Goal: Task Accomplishment & Management: Use online tool/utility

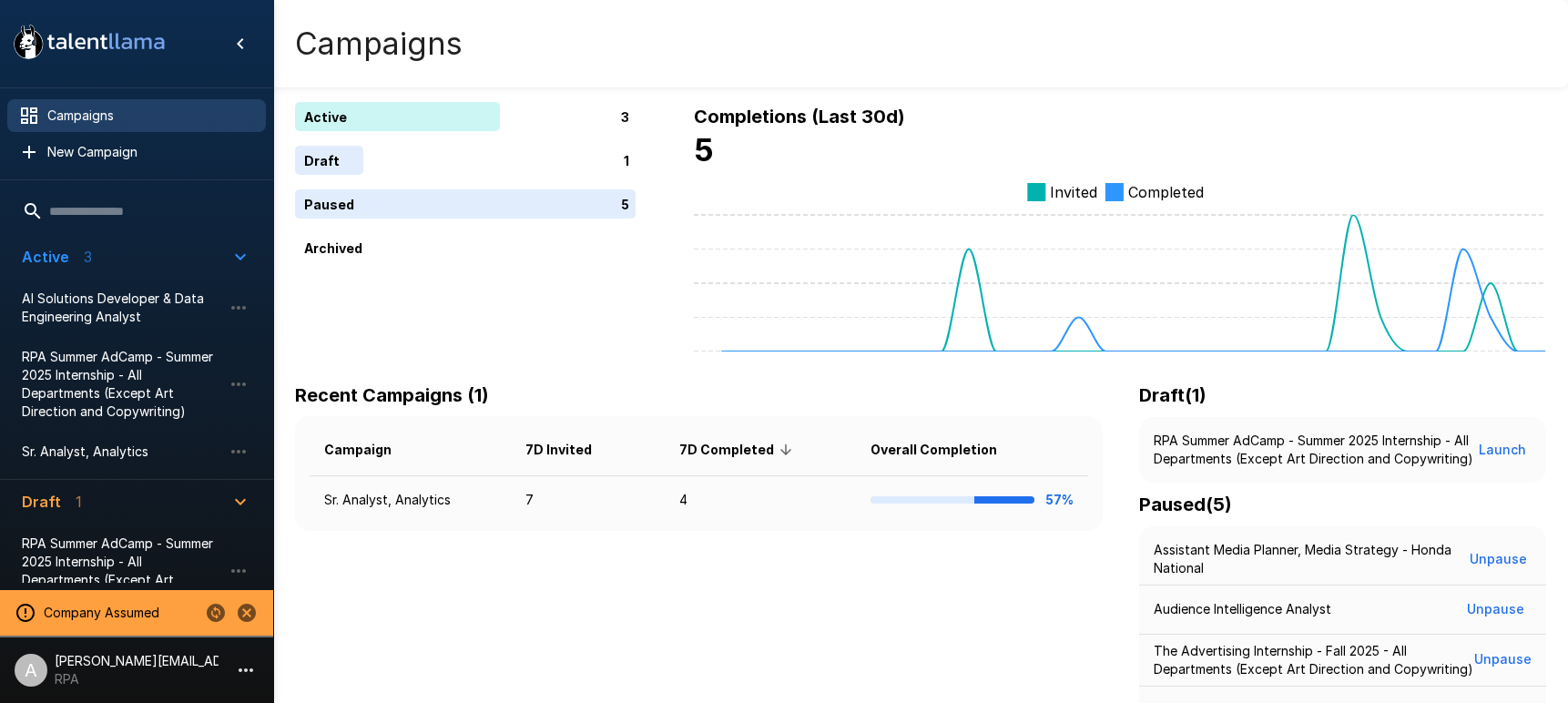
click at [242, 617] on icon "Stop assuming this company" at bounding box center [247, 613] width 19 height 19
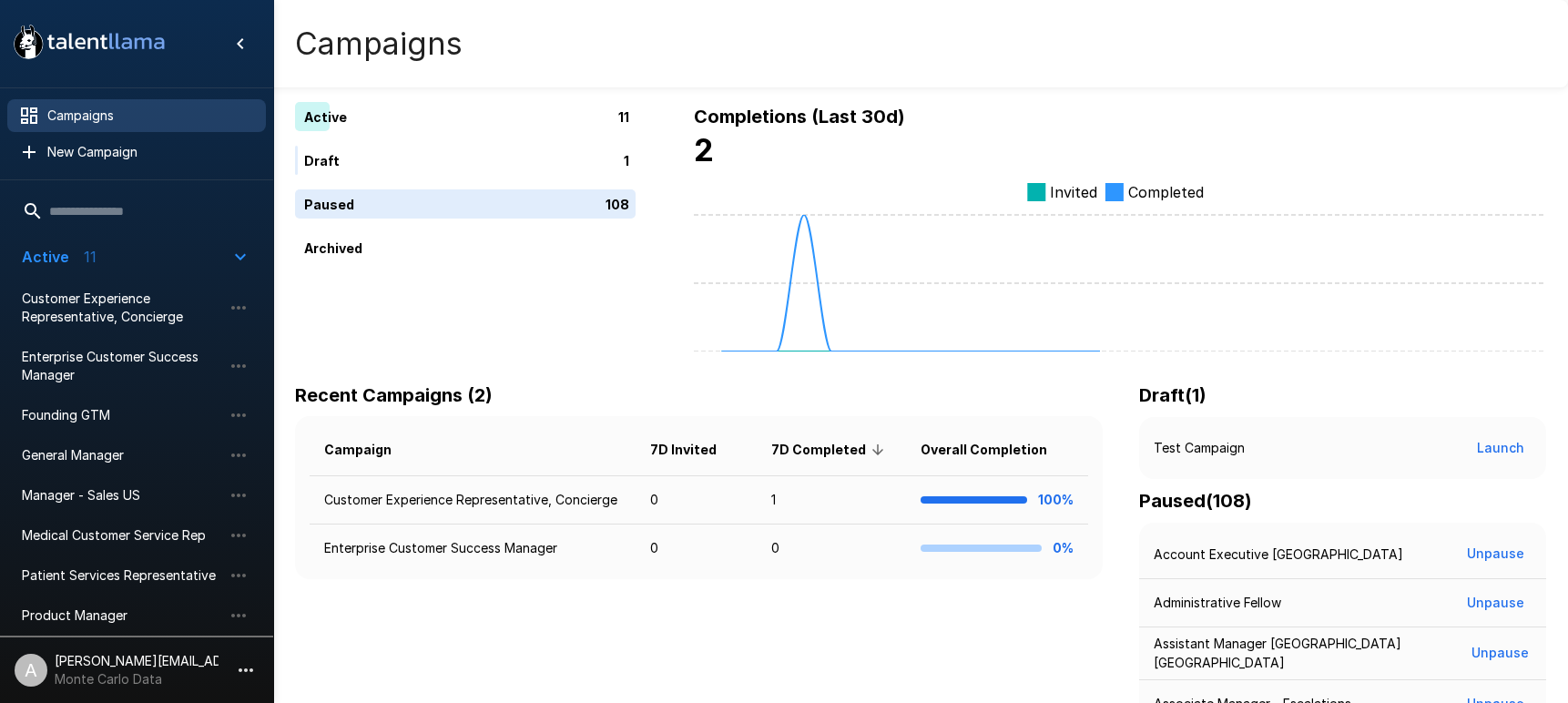
click at [245, 663] on icon "button" at bounding box center [246, 671] width 22 height 22
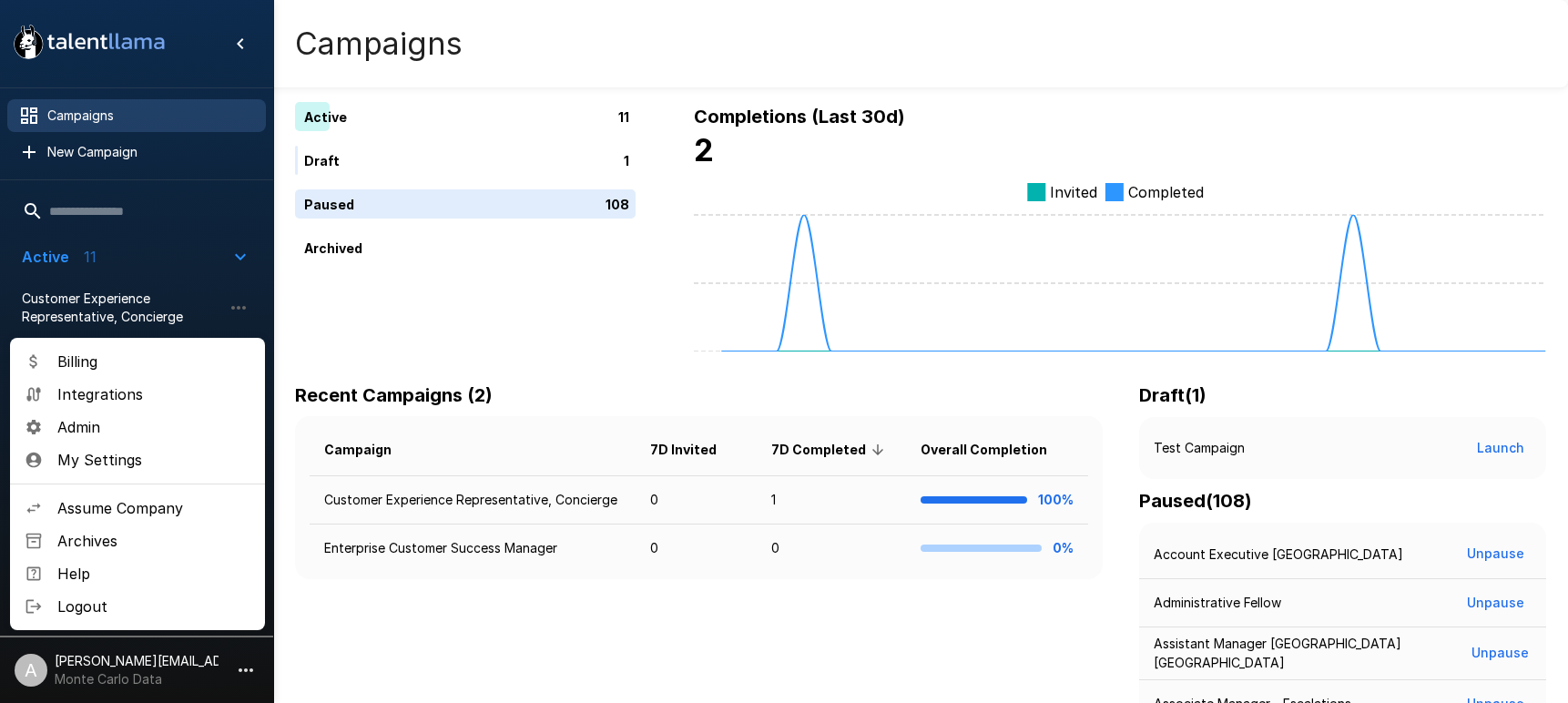
click at [144, 516] on span "Assume Company" at bounding box center [154, 508] width 193 height 22
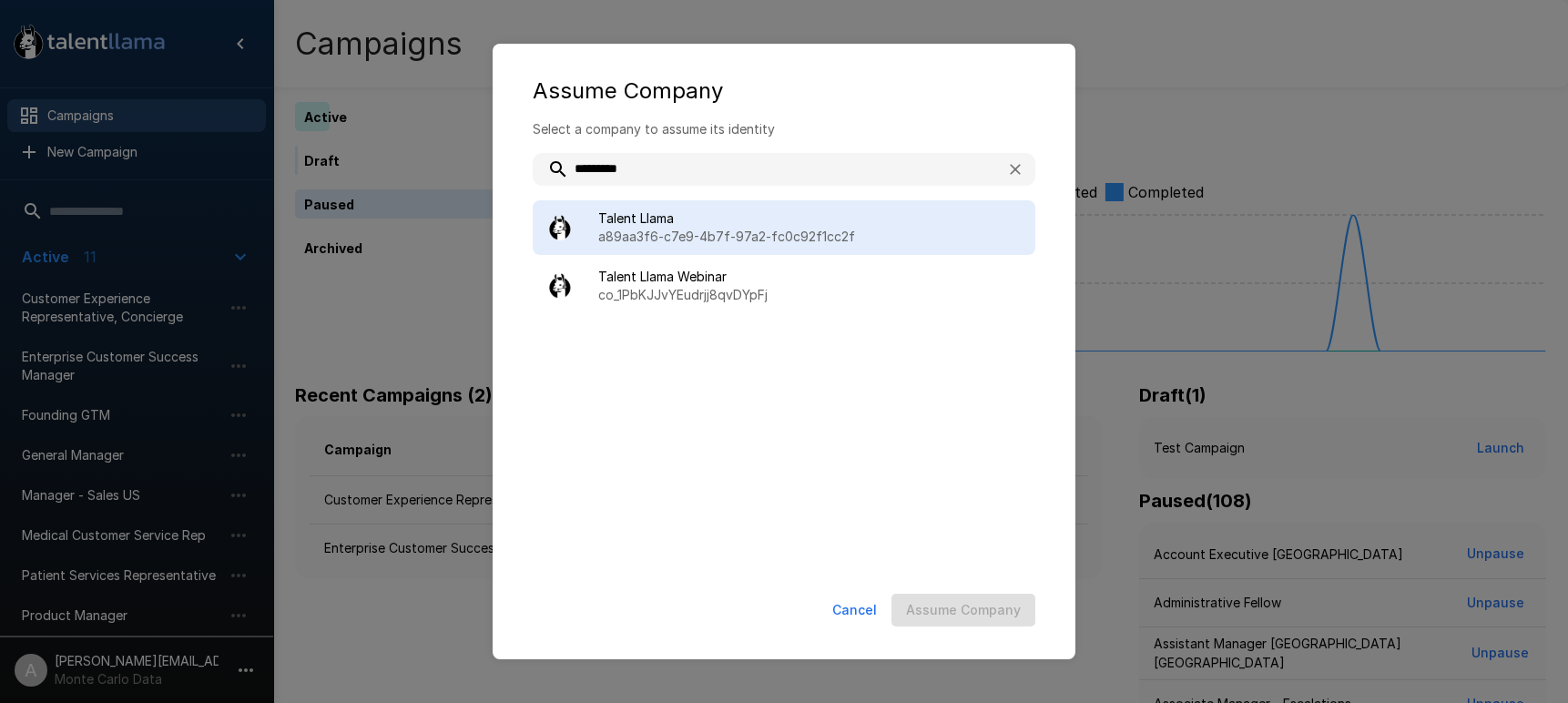
type input "*********"
click at [753, 210] on span "Talent Llama" at bounding box center [809, 219] width 422 height 19
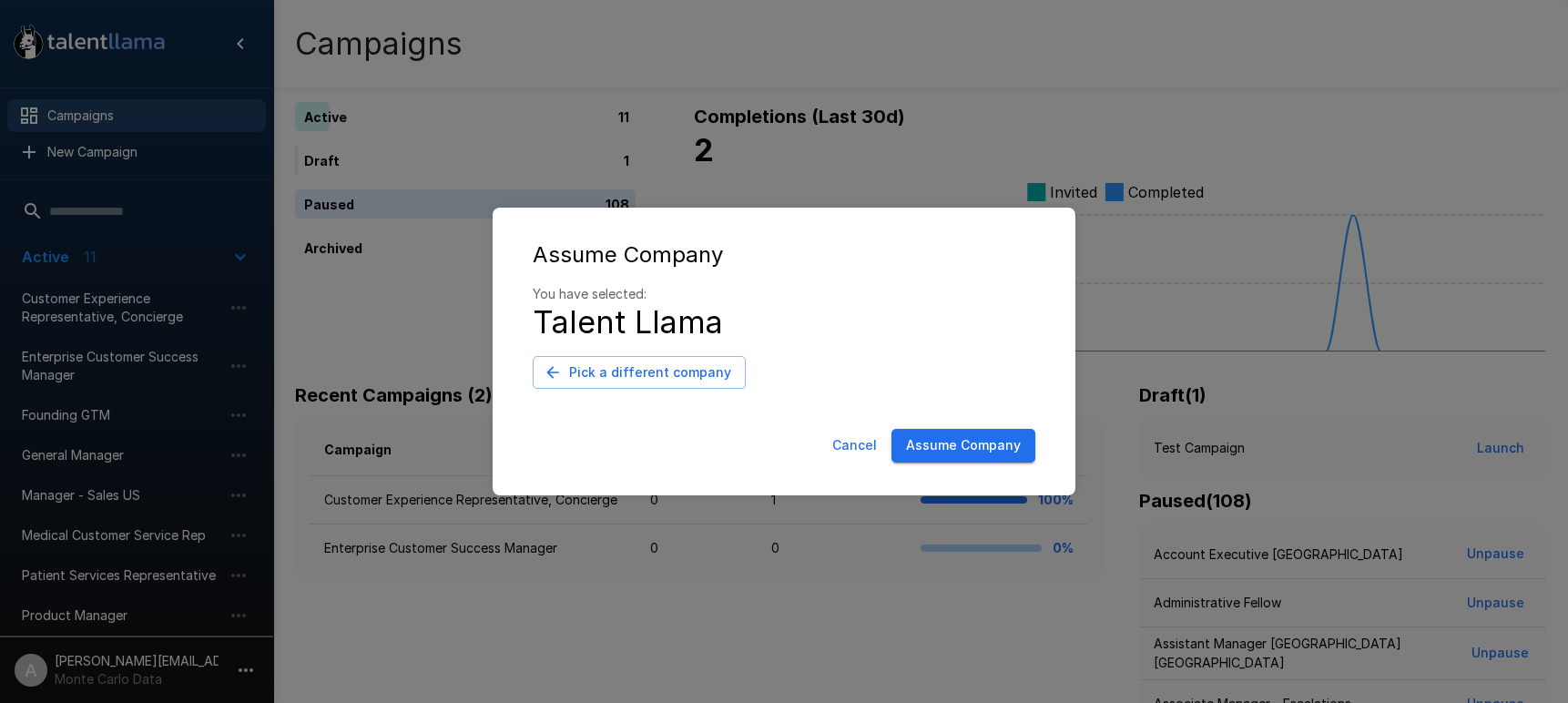
click at [922, 453] on button "Assume Company" at bounding box center [963, 446] width 144 height 33
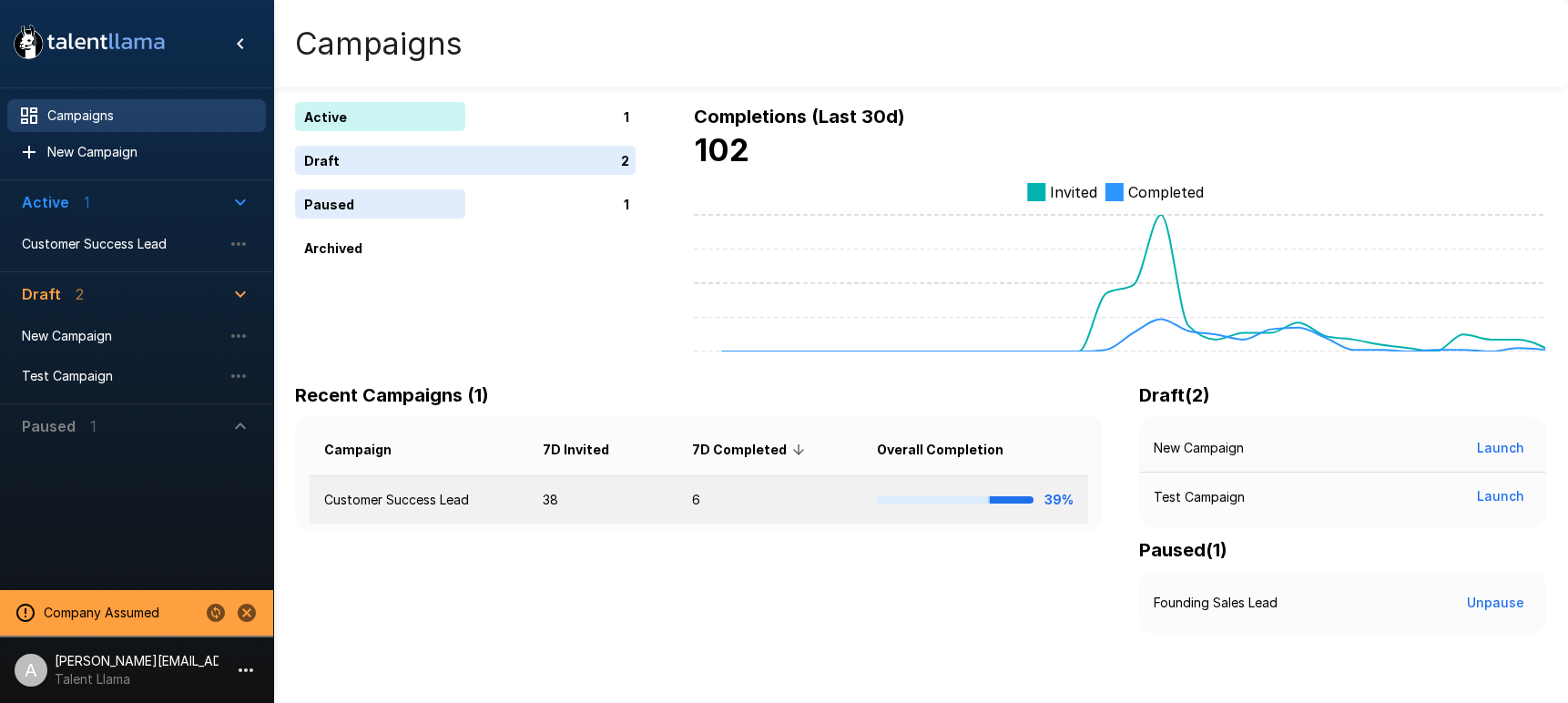
click at [573, 509] on td "38" at bounding box center [602, 500] width 149 height 48
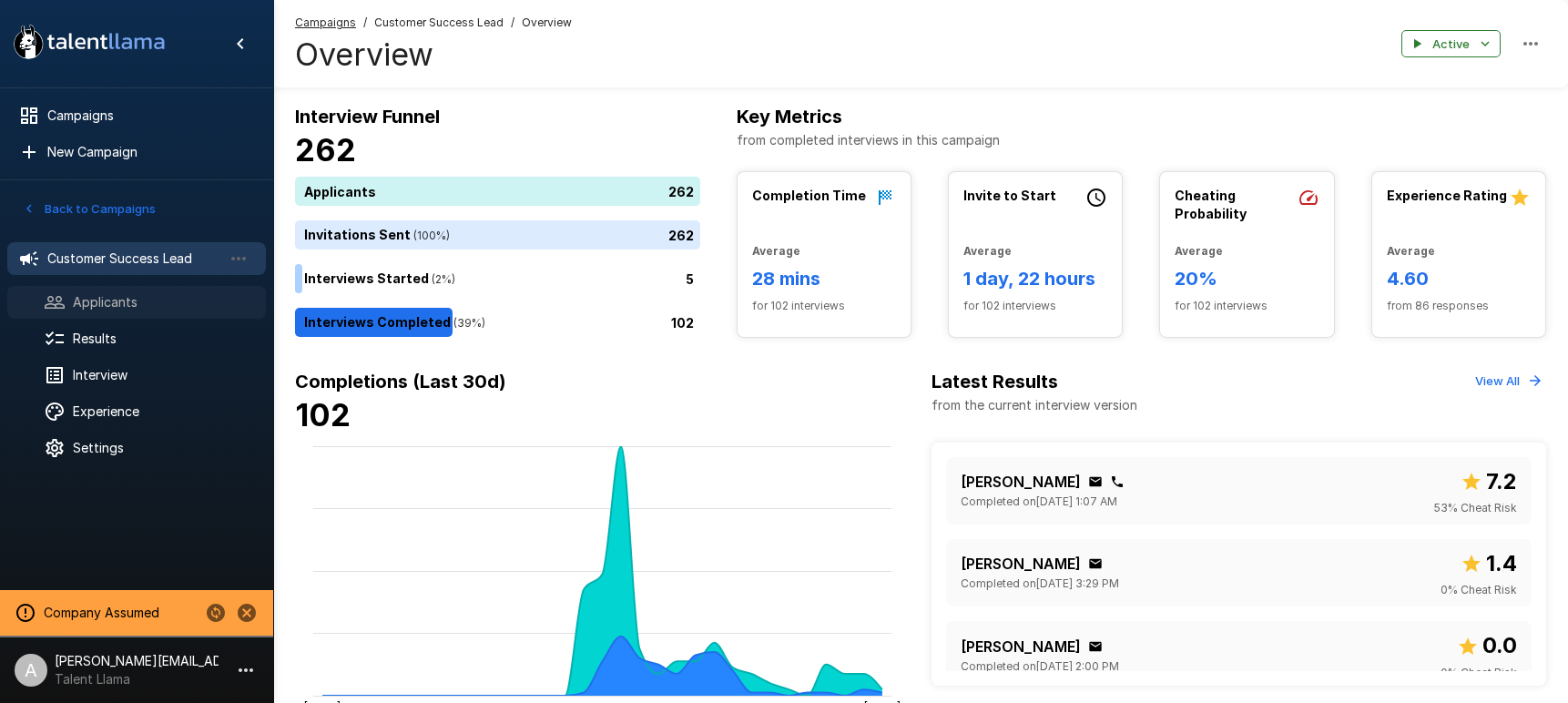
click at [143, 301] on span "Applicants" at bounding box center [162, 303] width 179 height 19
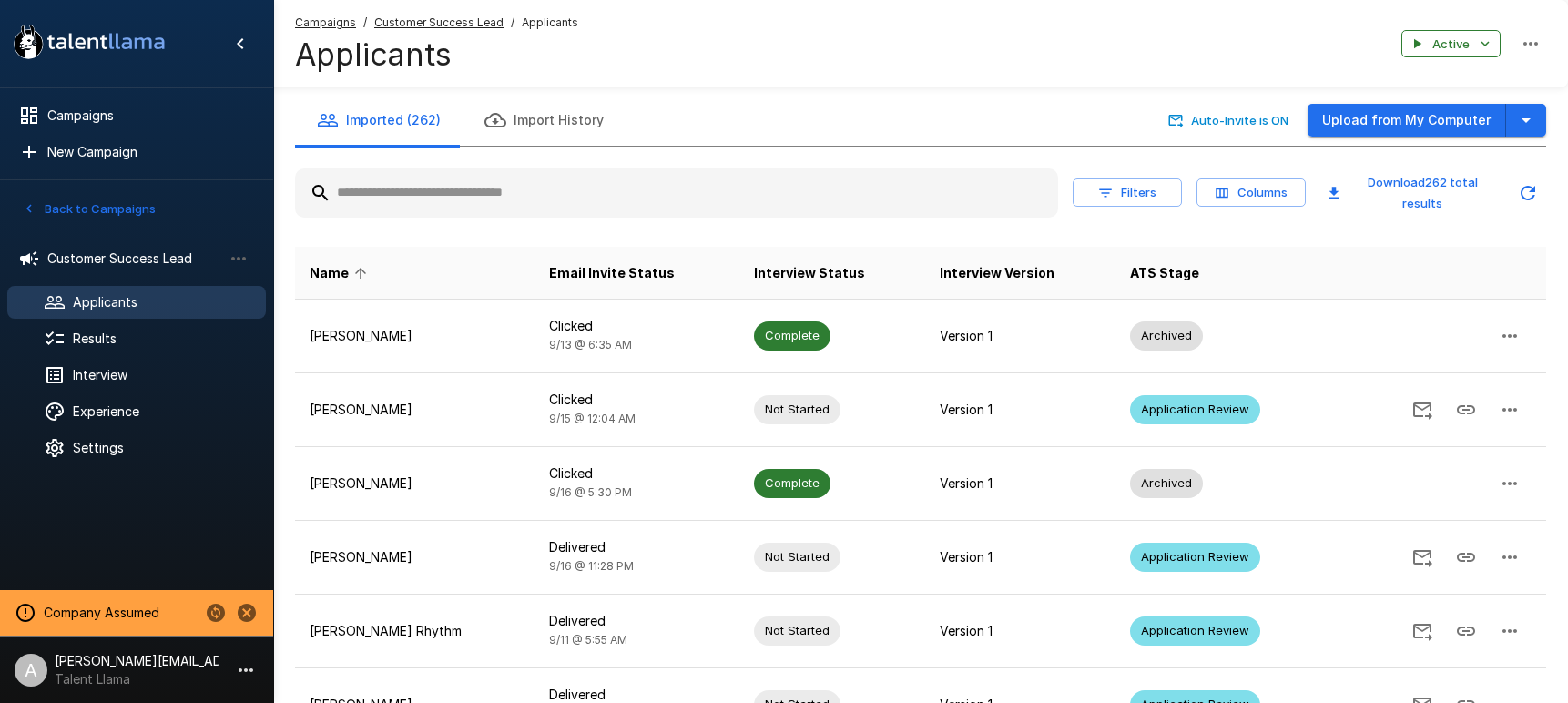
click at [483, 174] on div at bounding box center [677, 193] width 763 height 49
click at [482, 187] on input "text" at bounding box center [677, 193] width 763 height 32
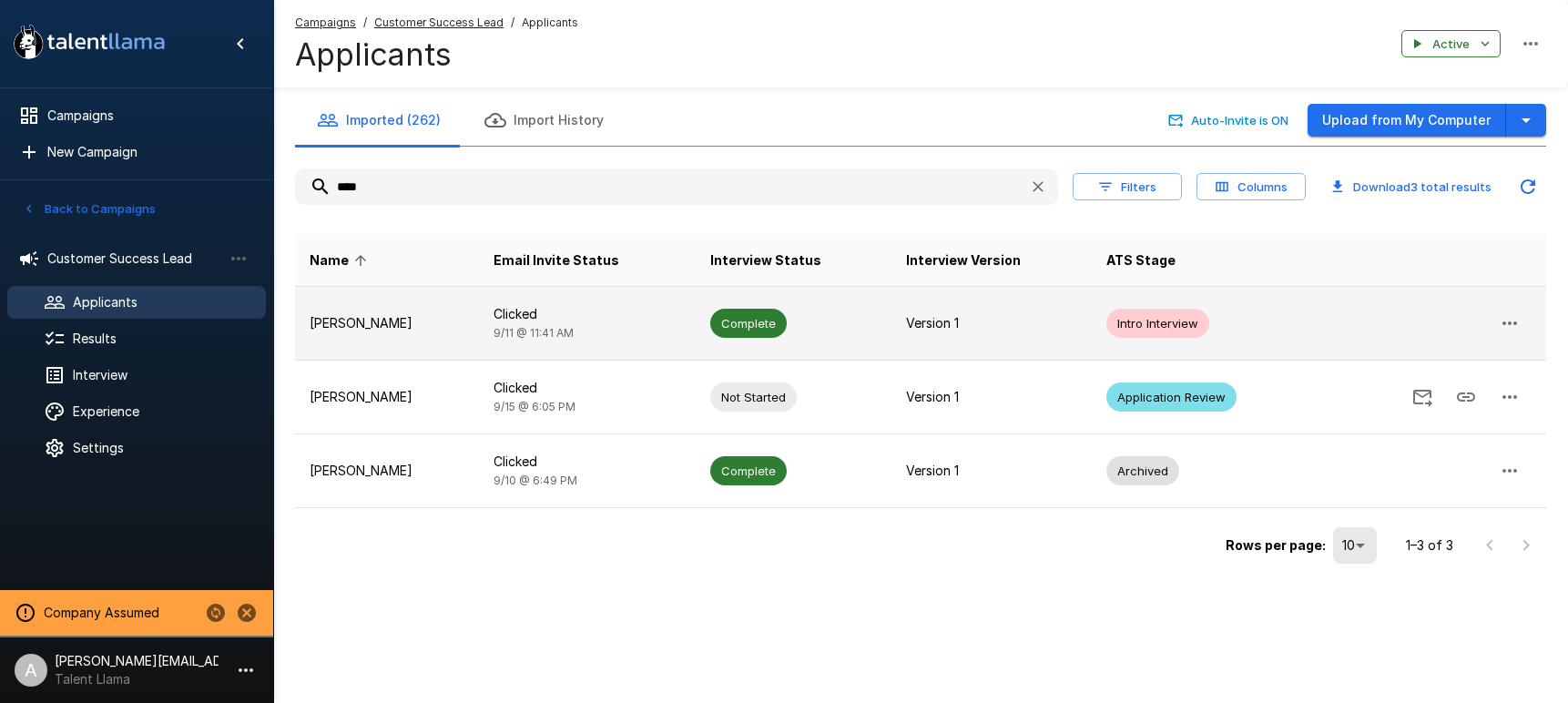
type input "****"
click at [458, 315] on p "Arne Pate-terry" at bounding box center [386, 323] width 155 height 19
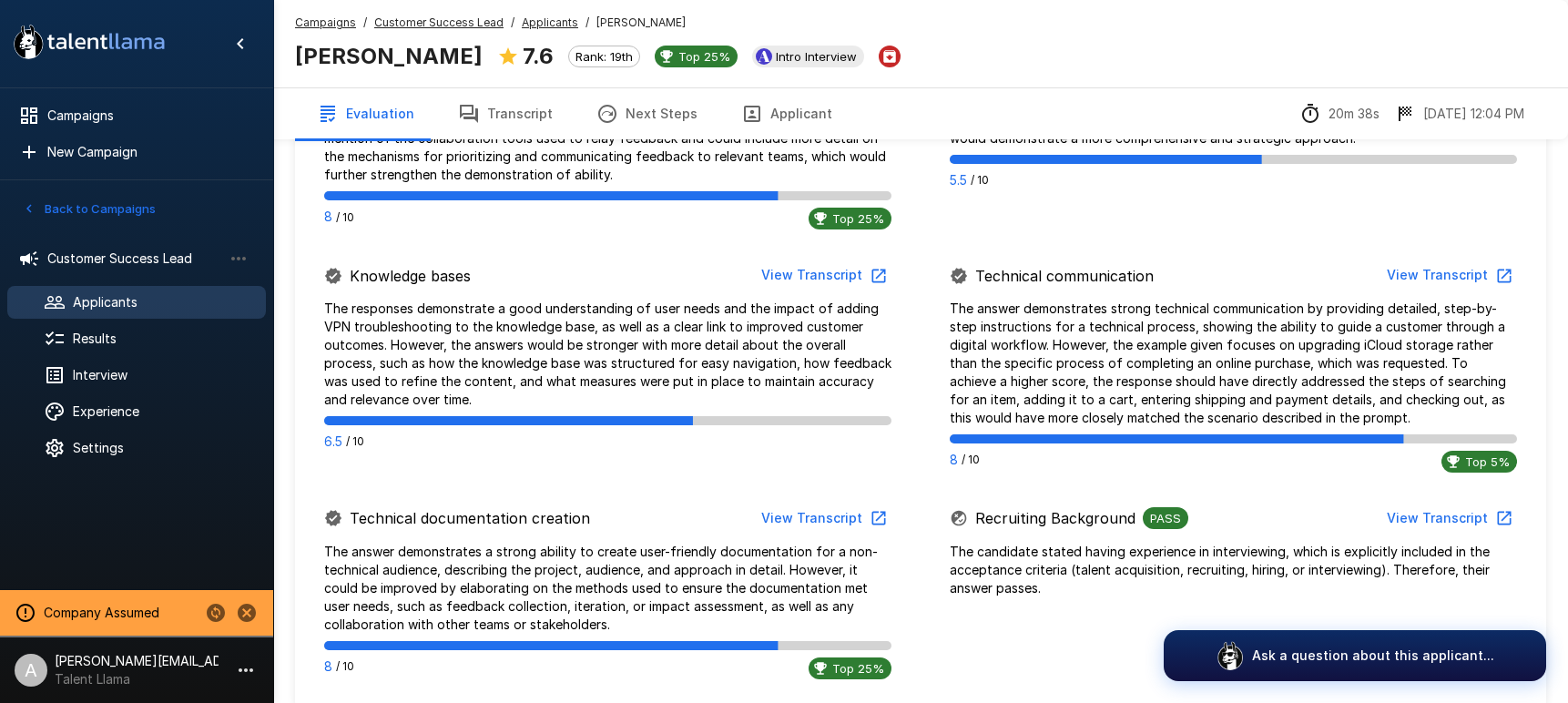
scroll to position [1184, 0]
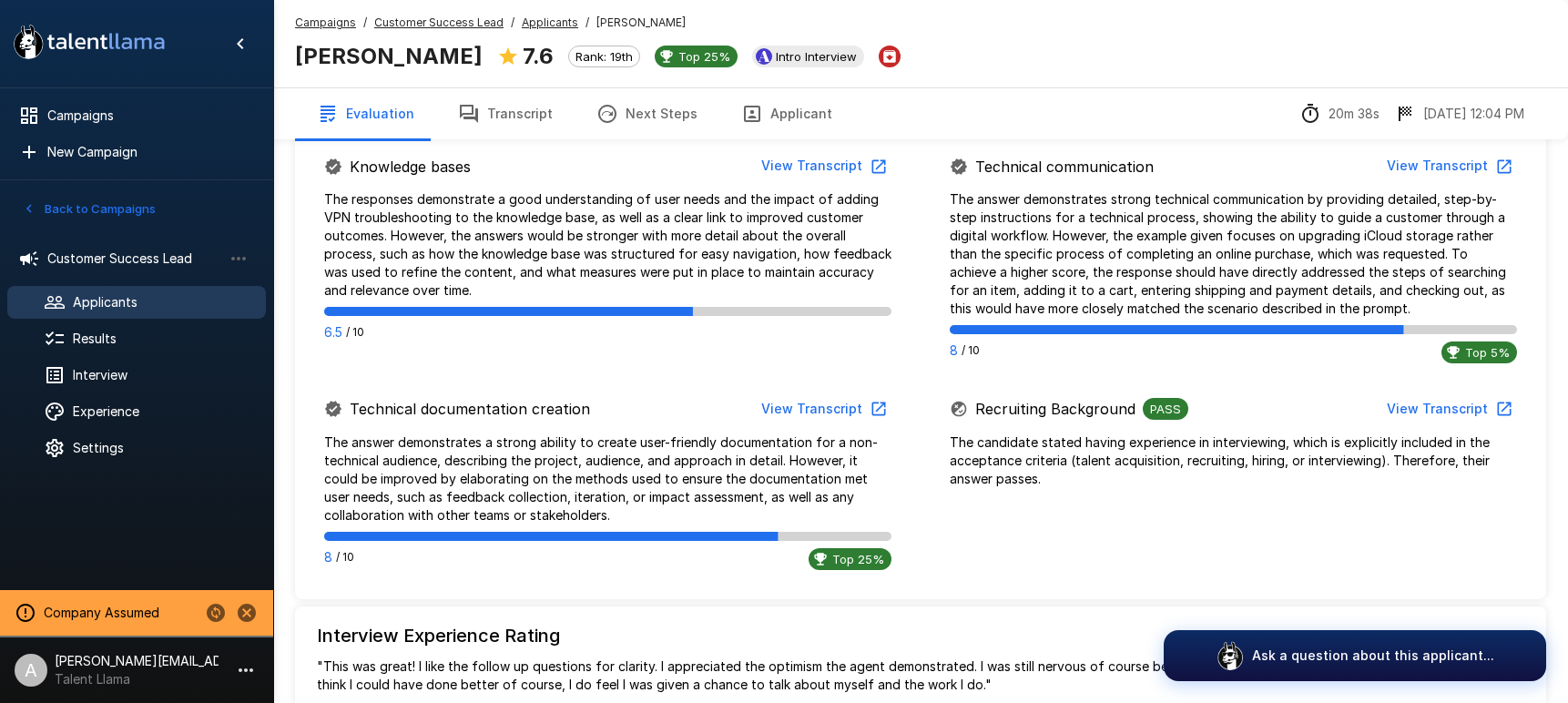
click at [793, 115] on button "Applicant" at bounding box center [787, 113] width 135 height 51
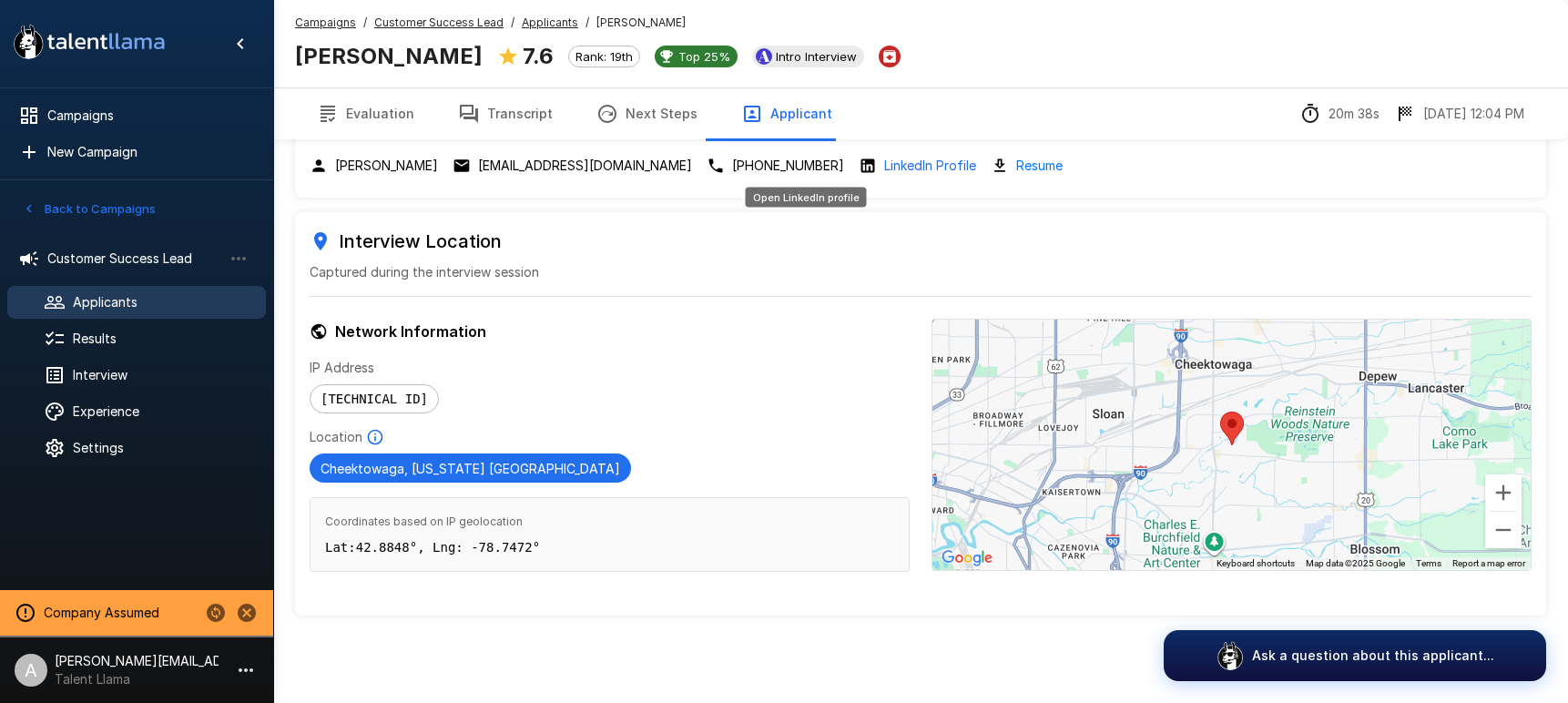
click at [884, 167] on p "LinkedIn Profile" at bounding box center [930, 166] width 92 height 19
